Goal: Navigation & Orientation: Find specific page/section

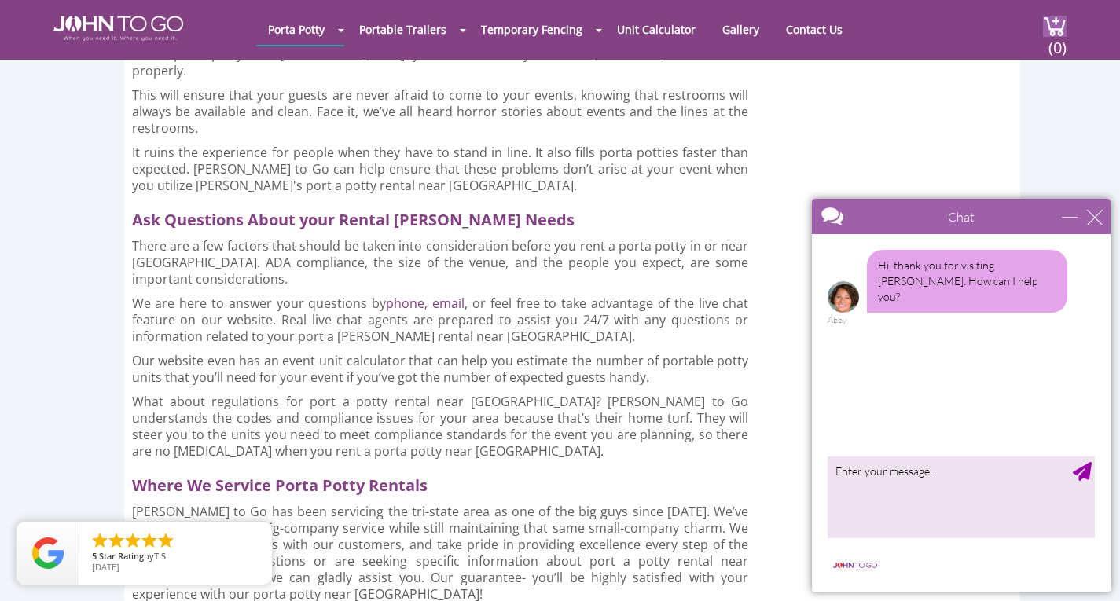
scroll to position [3171, 0]
click at [1092, 213] on div "close" at bounding box center [1095, 217] width 16 height 16
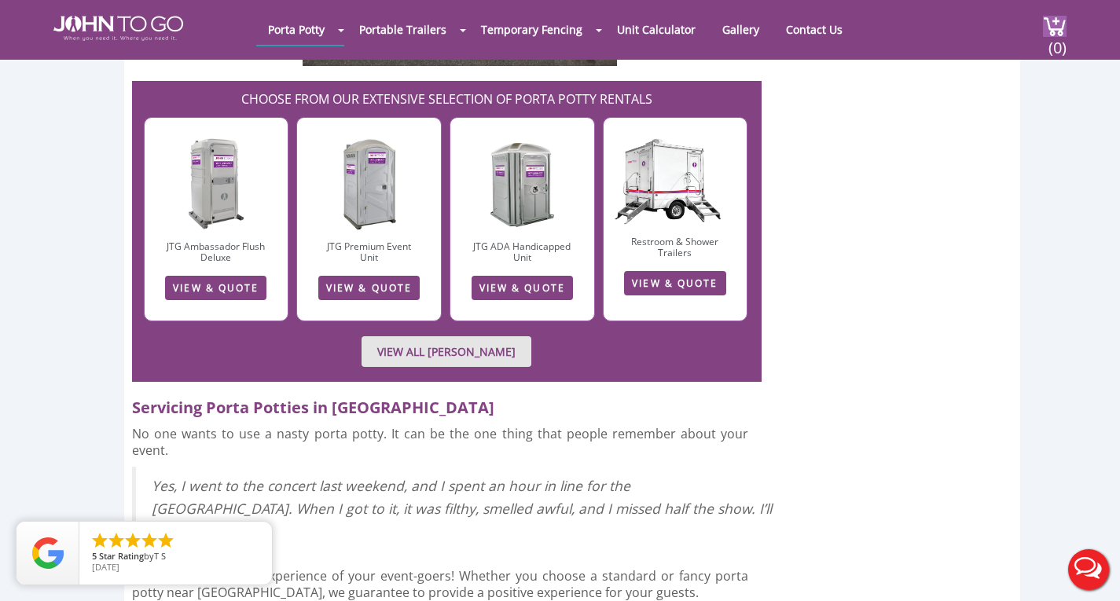
scroll to position [4259, 0]
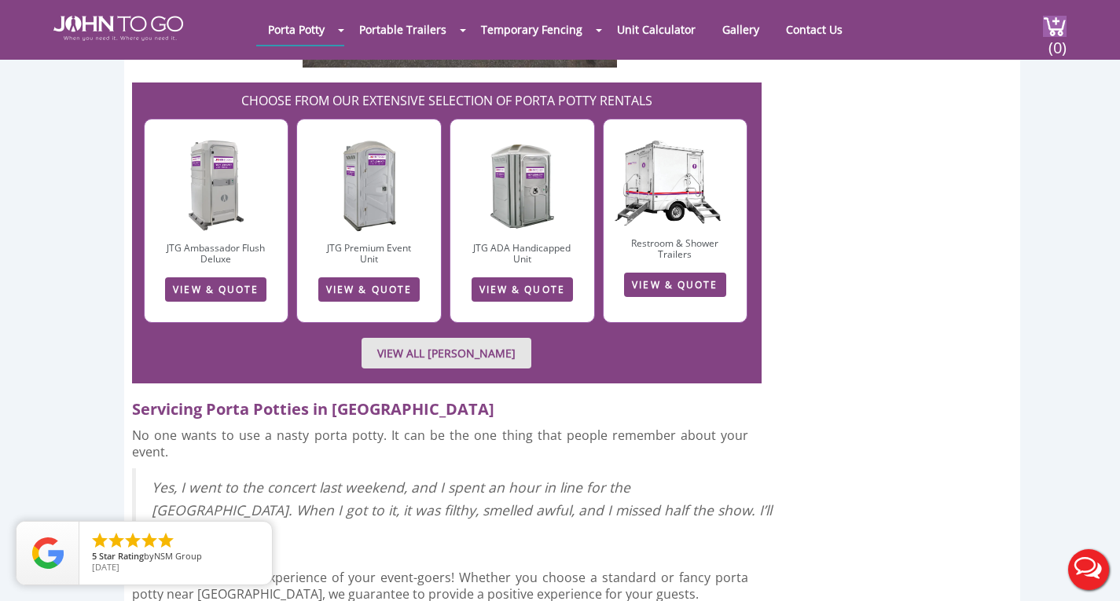
click at [711, 242] on div at bounding box center [560, 300] width 1120 height 601
click at [707, 273] on link "VIEW & QUOTE" at bounding box center [674, 285] width 101 height 24
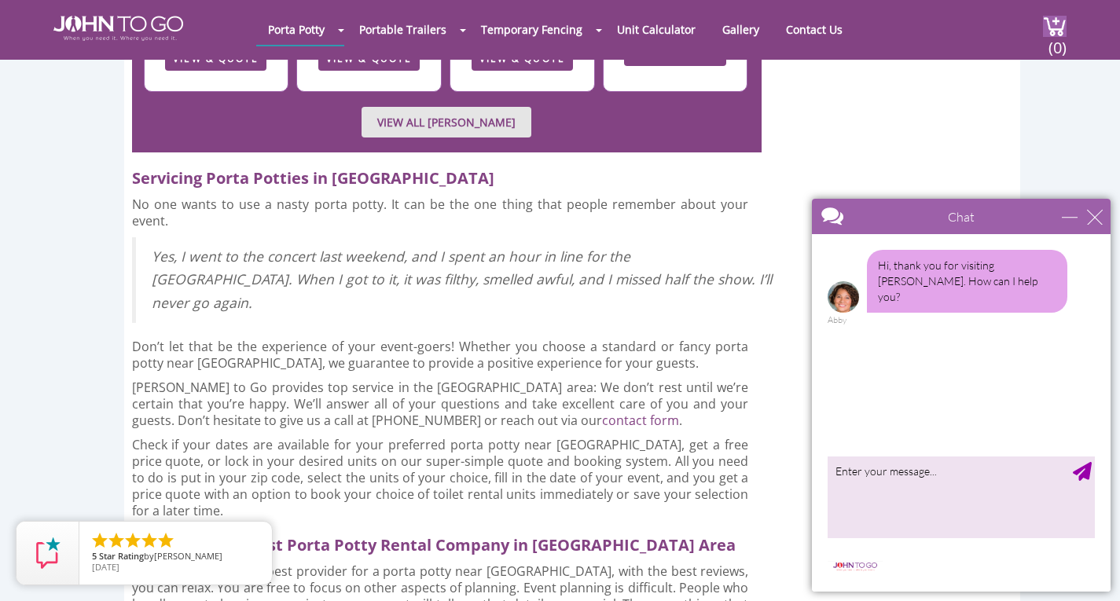
scroll to position [4491, 0]
click at [1091, 218] on div "close" at bounding box center [1095, 217] width 16 height 16
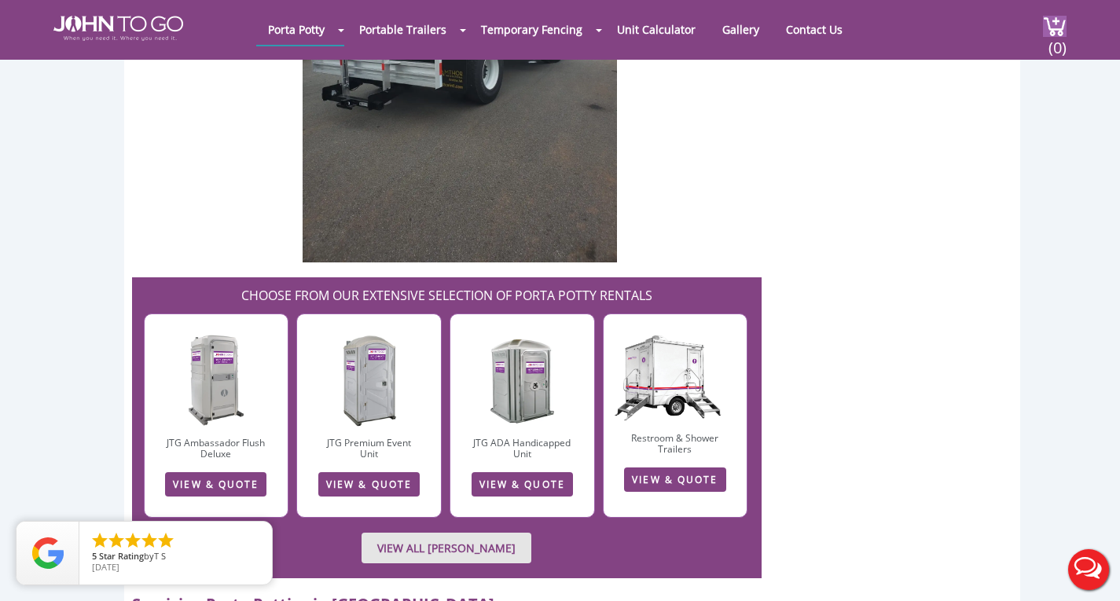
scroll to position [4064, 0]
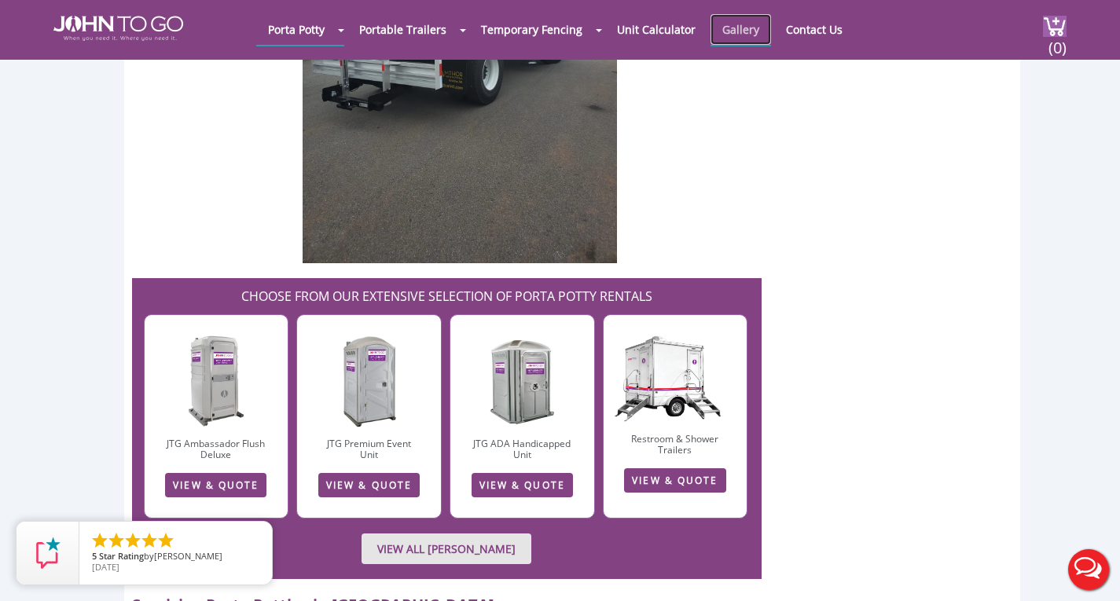
click at [741, 24] on link "Gallery" at bounding box center [740, 29] width 60 height 31
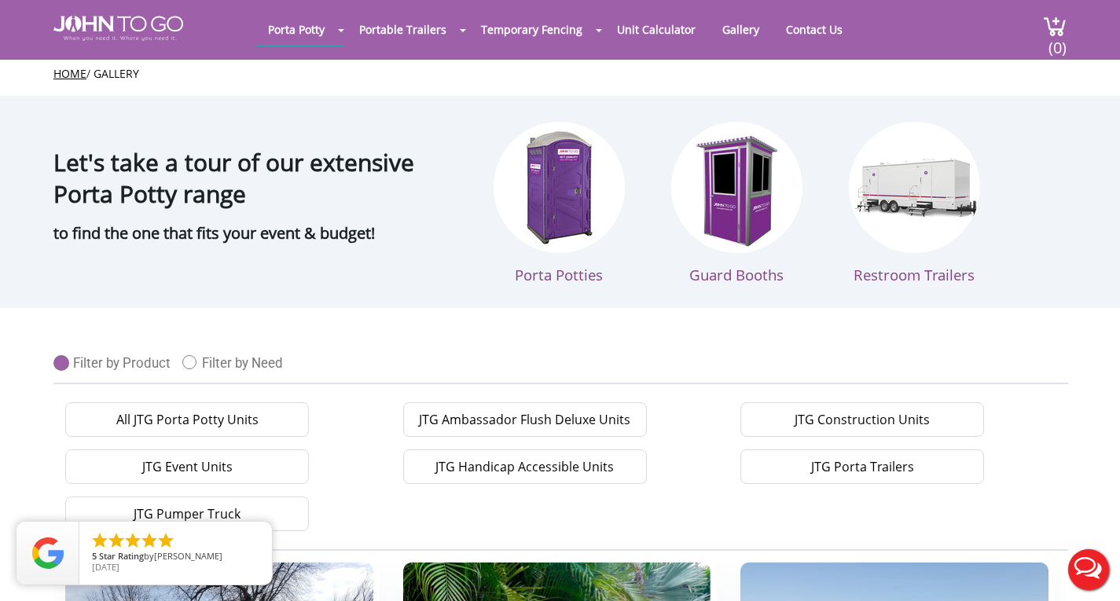
click at [1092, 195] on section "Let's take a tour of our extensive Porta Potty range to find the one that fits …" at bounding box center [560, 202] width 1120 height 212
click at [792, 30] on link "Contact Us" at bounding box center [814, 29] width 80 height 31
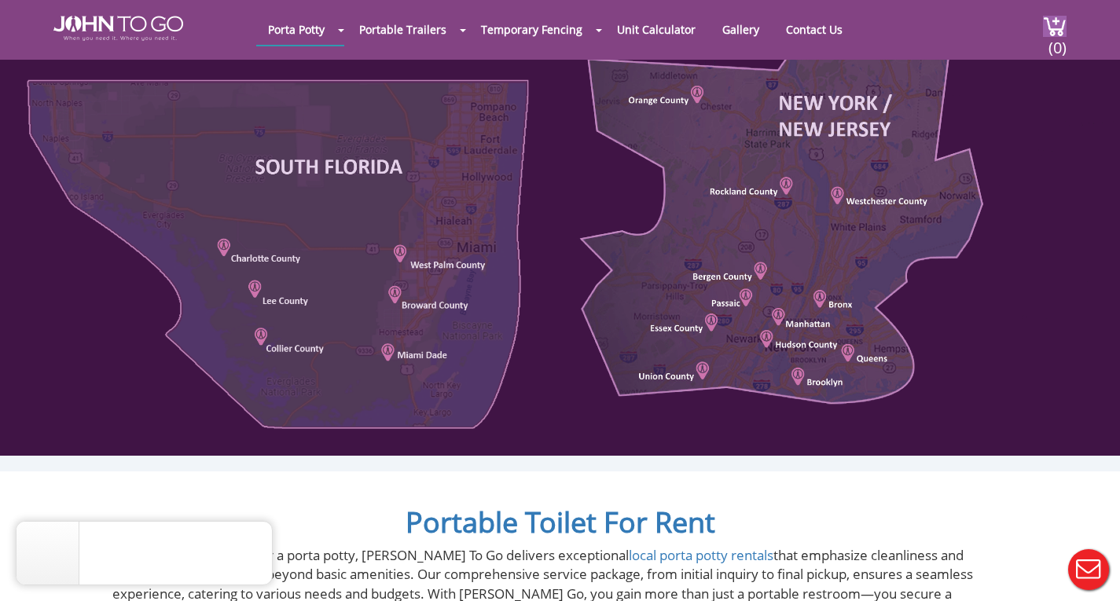
scroll to position [815, 0]
